Goal: Information Seeking & Learning: Find specific fact

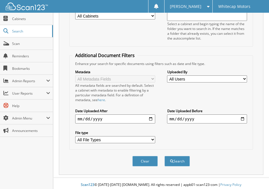
scroll to position [83, 0]
type input "284876"
click at [180, 158] on button "Search" at bounding box center [177, 161] width 25 height 10
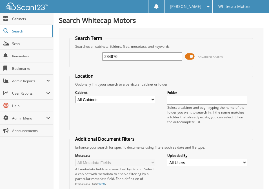
drag, startPoint x: 128, startPoint y: 56, endPoint x: 87, endPoint y: 56, distance: 40.9
click at [88, 56] on div "284876 Advanced Search" at bounding box center [160, 56] width 177 height 15
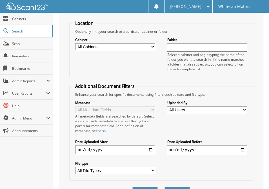
scroll to position [103, 0]
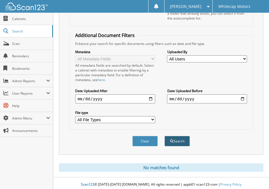
type input "70157"
click at [172, 136] on button "Search" at bounding box center [177, 141] width 25 height 10
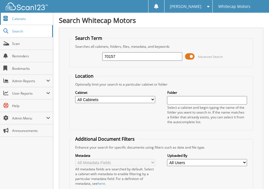
click at [19, 19] on span "Cabinets" at bounding box center [31, 18] width 38 height 5
click at [21, 19] on span "Cabinets" at bounding box center [31, 18] width 38 height 5
click at [119, 55] on input "text" at bounding box center [142, 56] width 80 height 8
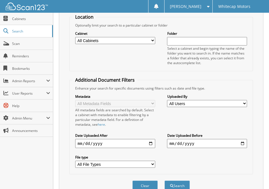
scroll to position [83, 0]
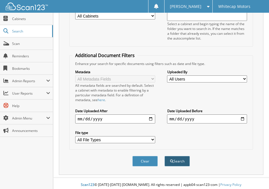
type input "179653"
click at [179, 157] on button "Search" at bounding box center [177, 161] width 25 height 10
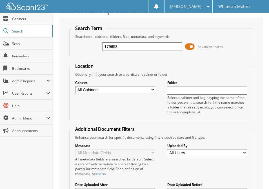
scroll to position [103, 0]
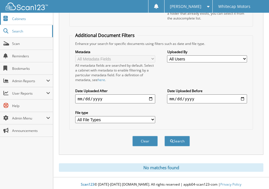
click at [19, 20] on span "Cabinets" at bounding box center [31, 18] width 38 height 5
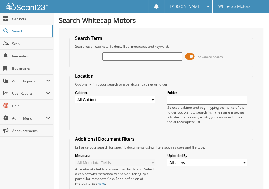
click at [125, 56] on input "text" at bounding box center [142, 56] width 80 height 8
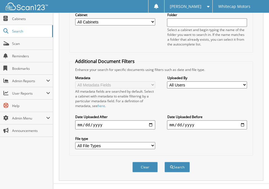
scroll to position [83, 0]
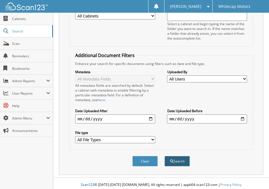
type input "179580"
click at [179, 157] on button "Search" at bounding box center [177, 161] width 25 height 10
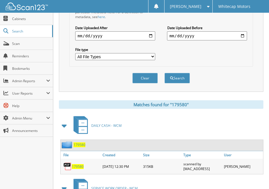
scroll to position [225, 0]
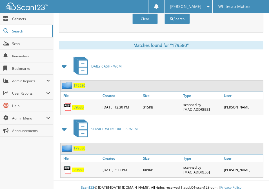
click at [79, 83] on span "179580" at bounding box center [80, 85] width 12 height 5
